Goal: Transaction & Acquisition: Purchase product/service

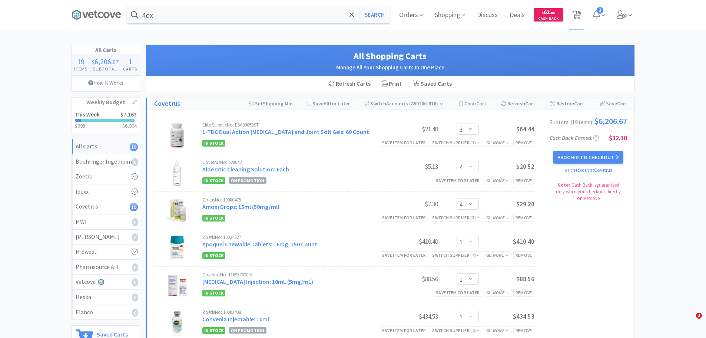
select select "3"
select select "4"
select select "1"
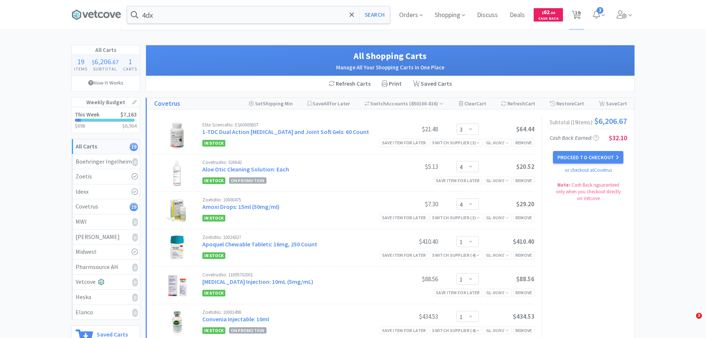
select select "1"
select select "6"
select select "1"
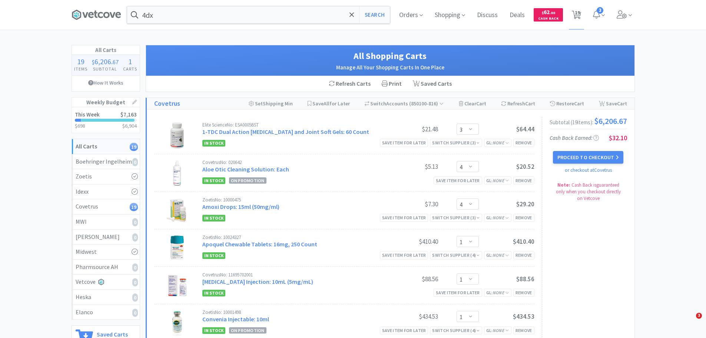
select select "1"
select select "2"
select select "1"
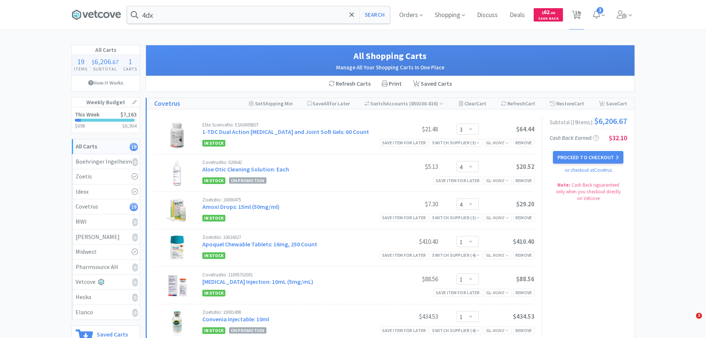
select select "2"
select select "1"
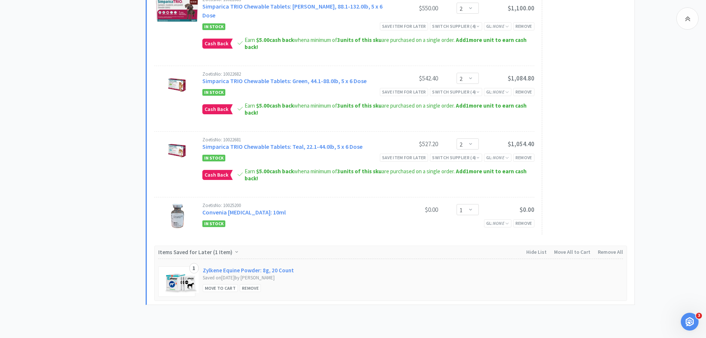
scroll to position [873, 0]
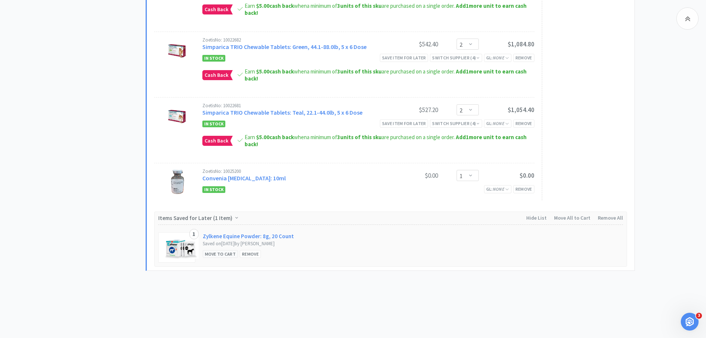
click at [211, 250] on div "Move to Cart" at bounding box center [221, 254] width 36 height 8
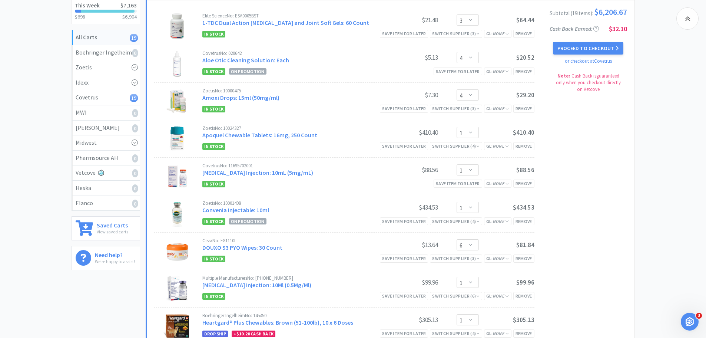
scroll to position [0, 0]
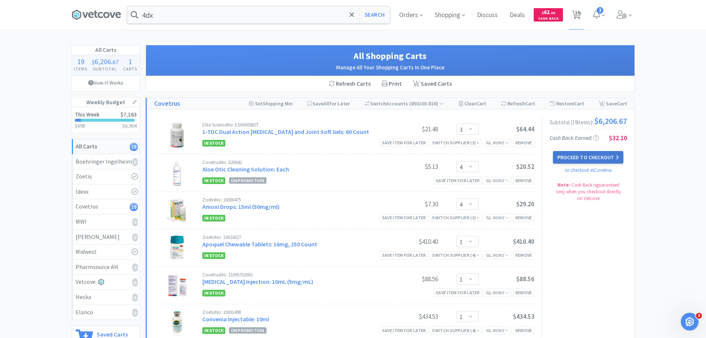
select select "1"
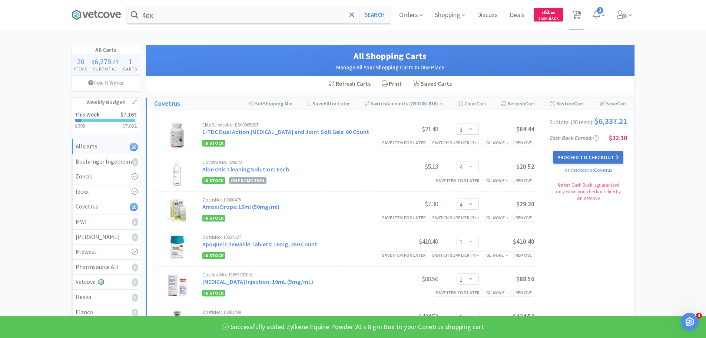
click at [595, 161] on button "Proceed to Checkout" at bounding box center [588, 157] width 70 height 13
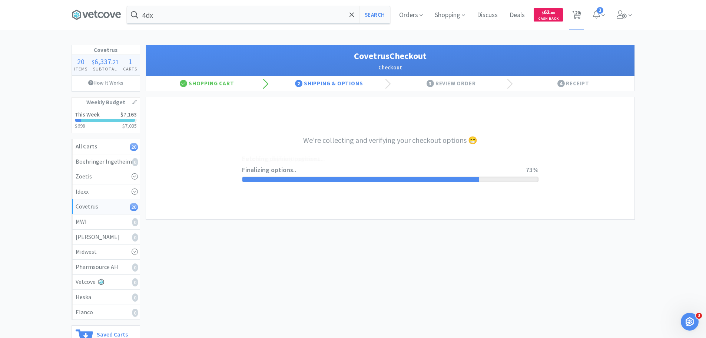
select select "ACCOUNT"
select select "cvt-standard-net"
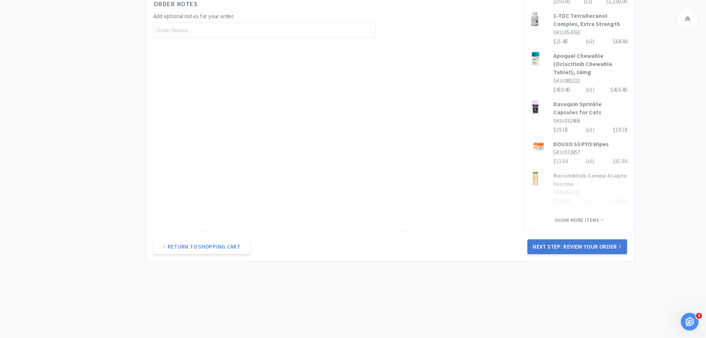
click at [556, 248] on button "Next Step: Review Your Order" at bounding box center [577, 246] width 99 height 15
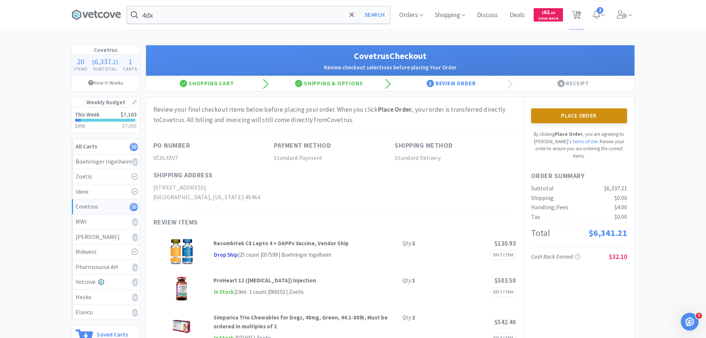
click at [539, 114] on button "Place Order" at bounding box center [579, 115] width 96 height 15
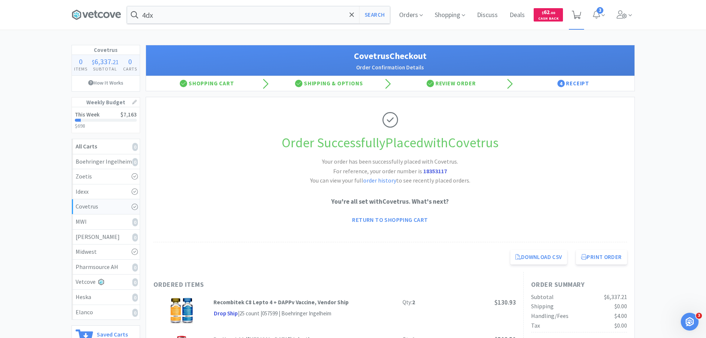
click at [580, 12] on icon at bounding box center [576, 15] width 9 height 8
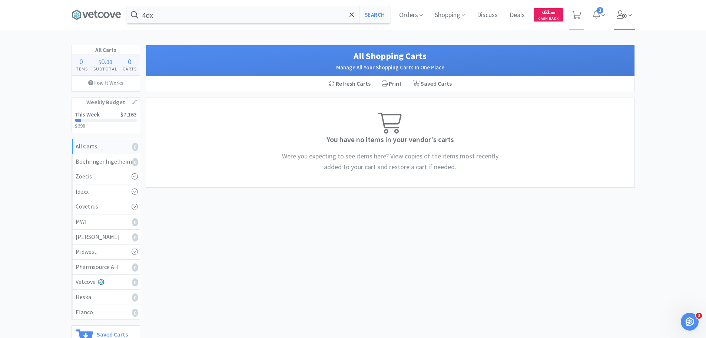
click at [621, 14] on icon at bounding box center [622, 14] width 10 height 8
